Goal: Task Accomplishment & Management: Manage account settings

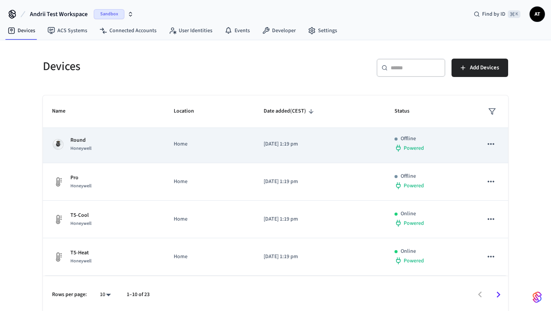
scroll to position [1, 0]
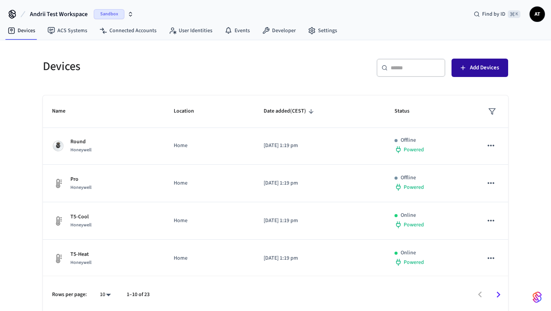
click at [471, 65] on span "Add Devices" at bounding box center [484, 68] width 29 height 10
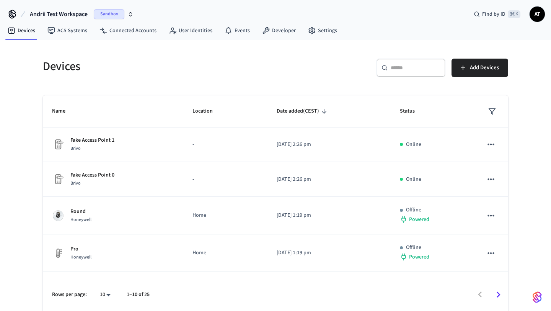
scroll to position [2, 0]
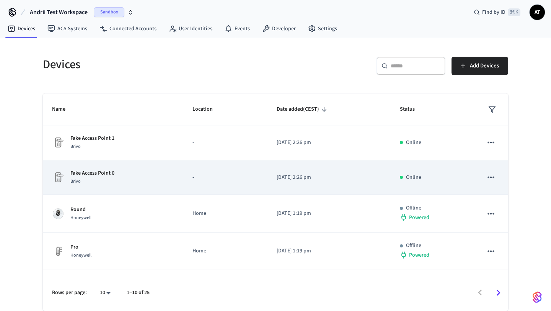
click at [127, 178] on div "Fake Access Point 0 Brivo" at bounding box center [113, 177] width 122 height 16
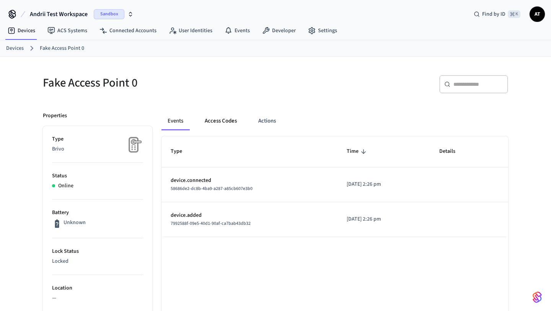
click at [215, 124] on button "Access Codes" at bounding box center [221, 121] width 44 height 18
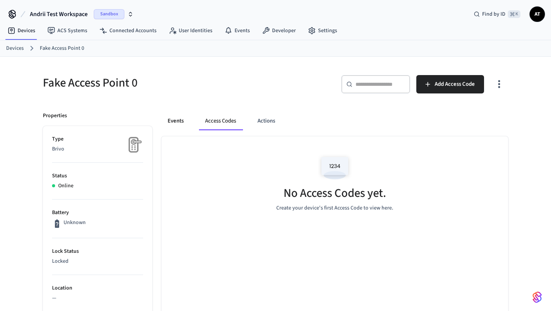
click at [183, 119] on button "Events" at bounding box center [176, 121] width 28 height 18
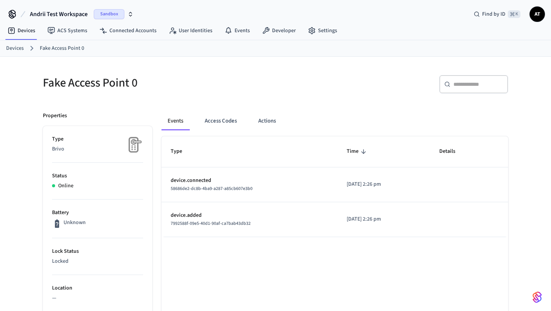
click at [7, 45] on link "Devices" at bounding box center [15, 48] width 18 height 8
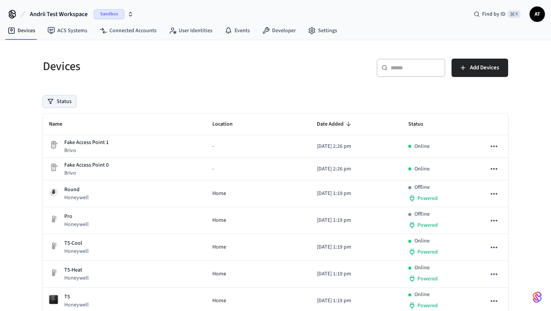
click at [51, 97] on button "Status" at bounding box center [59, 101] width 33 height 12
click at [51, 98] on button "Status" at bounding box center [59, 101] width 33 height 12
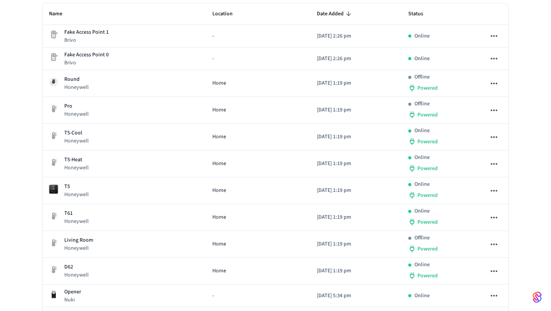
scroll to position [116, 0]
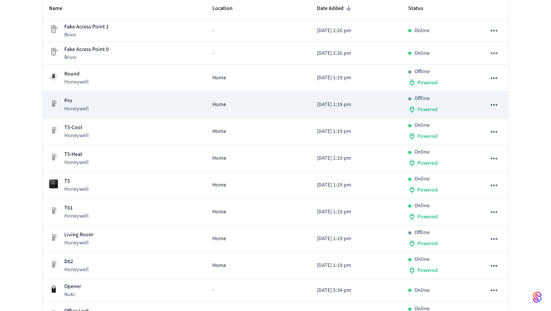
click at [96, 109] on div "Pro Honeywell" at bounding box center [124, 105] width 151 height 16
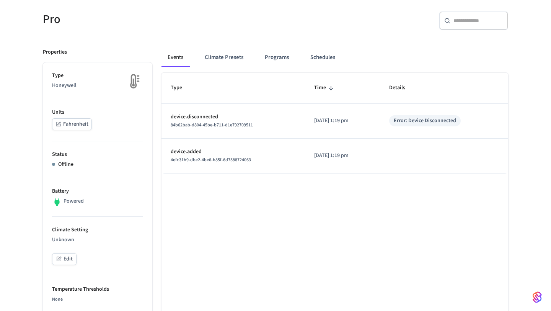
scroll to position [63, 0]
click at [80, 122] on button "Fahrenheit" at bounding box center [72, 125] width 40 height 12
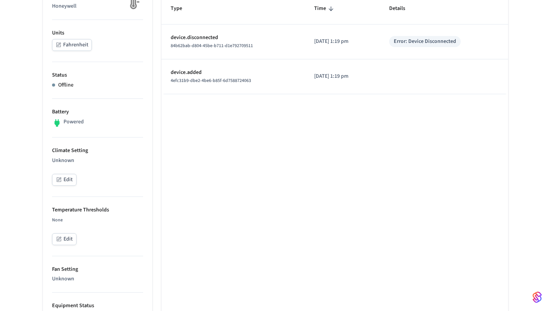
scroll to position [142, 0]
click at [69, 51] on button "Fahrenheit" at bounding box center [72, 46] width 40 height 12
click at [69, 51] on button "Celsius" at bounding box center [67, 46] width 31 height 12
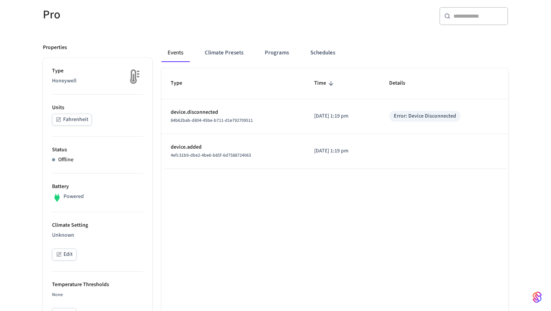
scroll to position [68, 0]
click at [224, 50] on button "Climate Presets" at bounding box center [224, 53] width 51 height 18
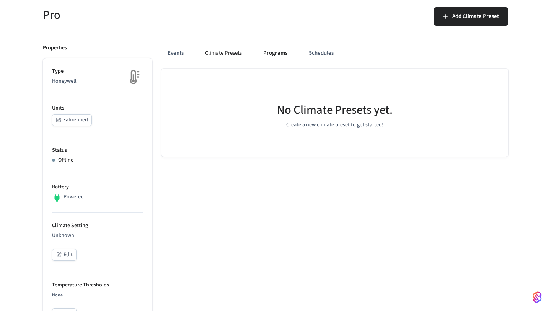
click at [260, 48] on button "Programs" at bounding box center [275, 53] width 36 height 18
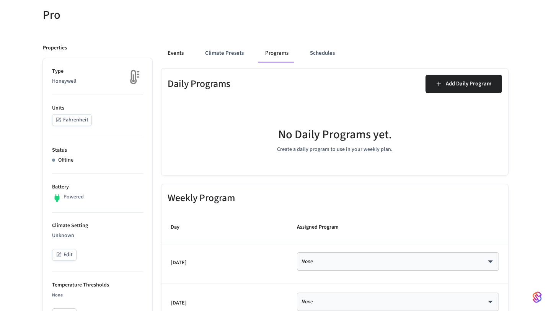
click at [176, 53] on button "Events" at bounding box center [176, 53] width 28 height 18
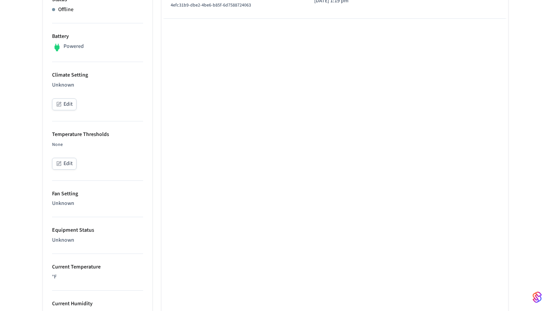
scroll to position [199, 0]
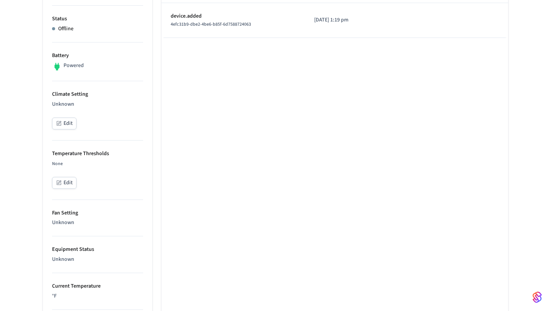
click at [175, 206] on div "Type Time Details device.disconnected 84b62bab-d804-45be-b711-d1e792709511 2025…" at bounding box center [335, 281] width 347 height 688
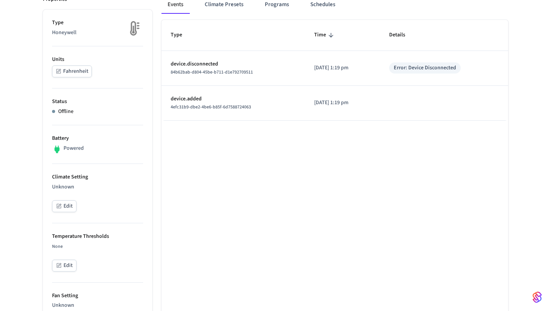
scroll to position [83, 0]
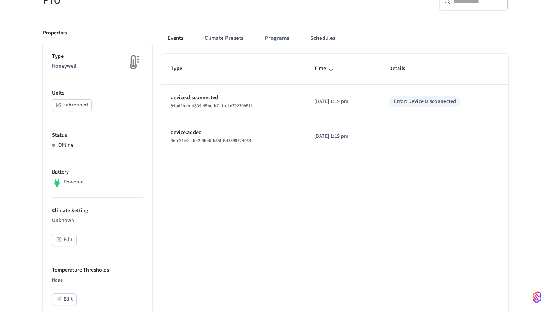
click at [82, 102] on button "Fahrenheit" at bounding box center [72, 105] width 40 height 12
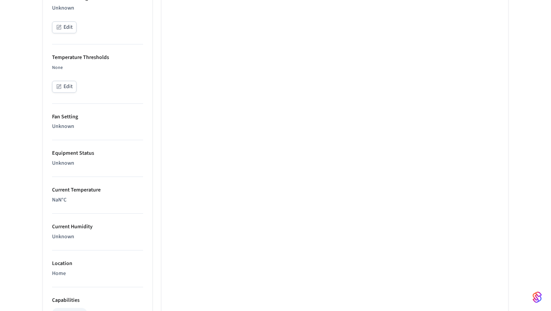
scroll to position [295, 0]
